Goal: Task Accomplishment & Management: Use online tool/utility

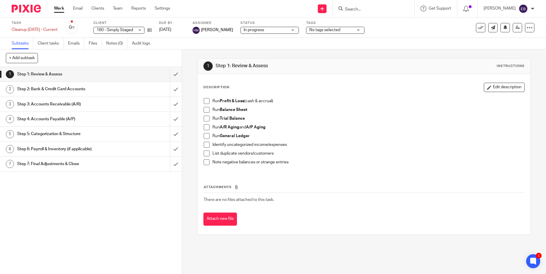
click at [305, 60] on div "1 Step 1: Review & Assess Instructions" at bounding box center [363, 66] width 333 height 15
click at [358, 9] on input "Search" at bounding box center [370, 9] width 52 height 5
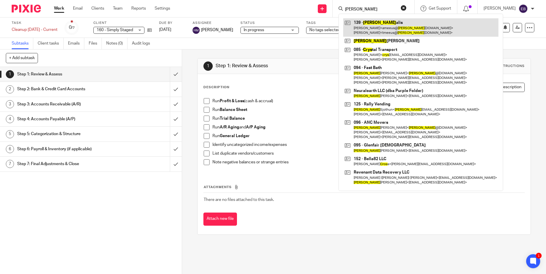
type input "[PERSON_NAME]"
click at [362, 27] on link at bounding box center [420, 27] width 155 height 18
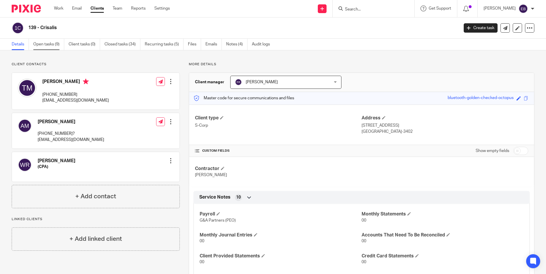
click at [51, 42] on link "Open tasks (9)" at bounding box center [48, 44] width 31 height 11
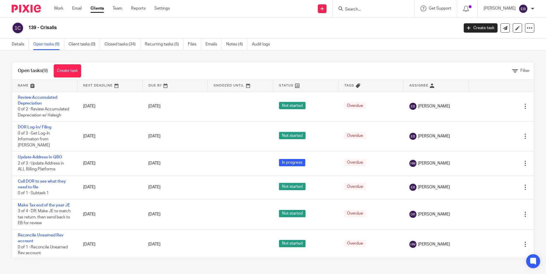
scroll to position [92, 0]
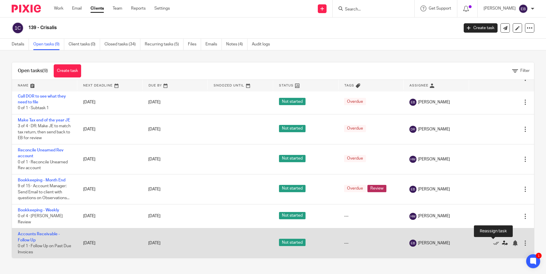
click at [502, 242] on icon at bounding box center [505, 244] width 6 height 6
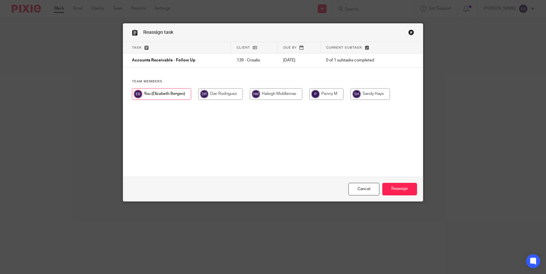
click at [268, 94] on input "radio" at bounding box center [276, 94] width 52 height 12
radio input "true"
drag, startPoint x: 389, startPoint y: 188, endPoint x: 377, endPoint y: 187, distance: 12.6
click at [388, 188] on input "Reassign" at bounding box center [399, 189] width 35 height 13
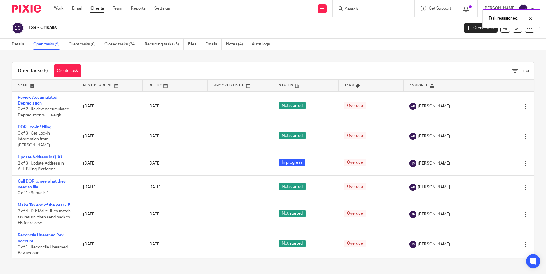
scroll to position [92, 0]
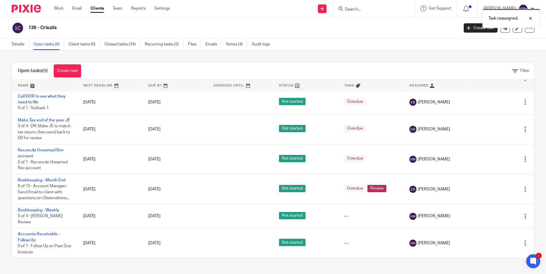
click at [441, 34] on div "139 - Crisalis Create task Export data Merge Archive client Delete client" at bounding box center [273, 27] width 546 height 21
